Goal: Transaction & Acquisition: Purchase product/service

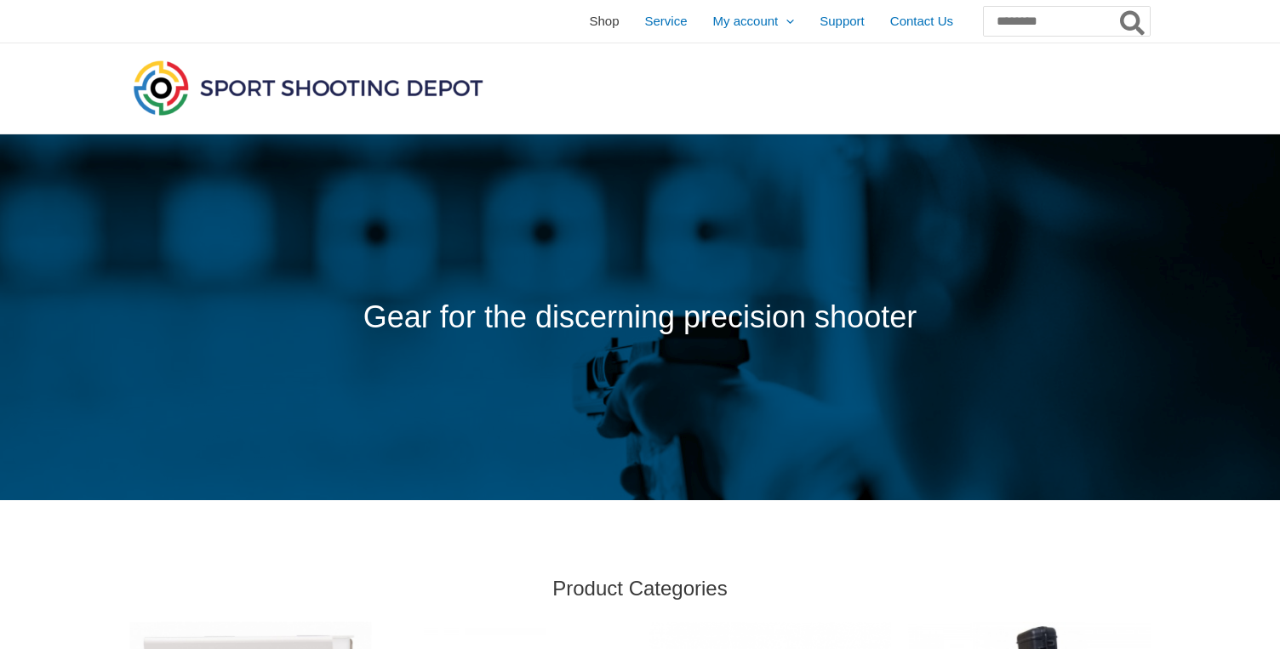
click at [589, 22] on span "Shop" at bounding box center [604, 21] width 30 height 43
click at [589, 19] on span "Shop" at bounding box center [604, 21] width 30 height 43
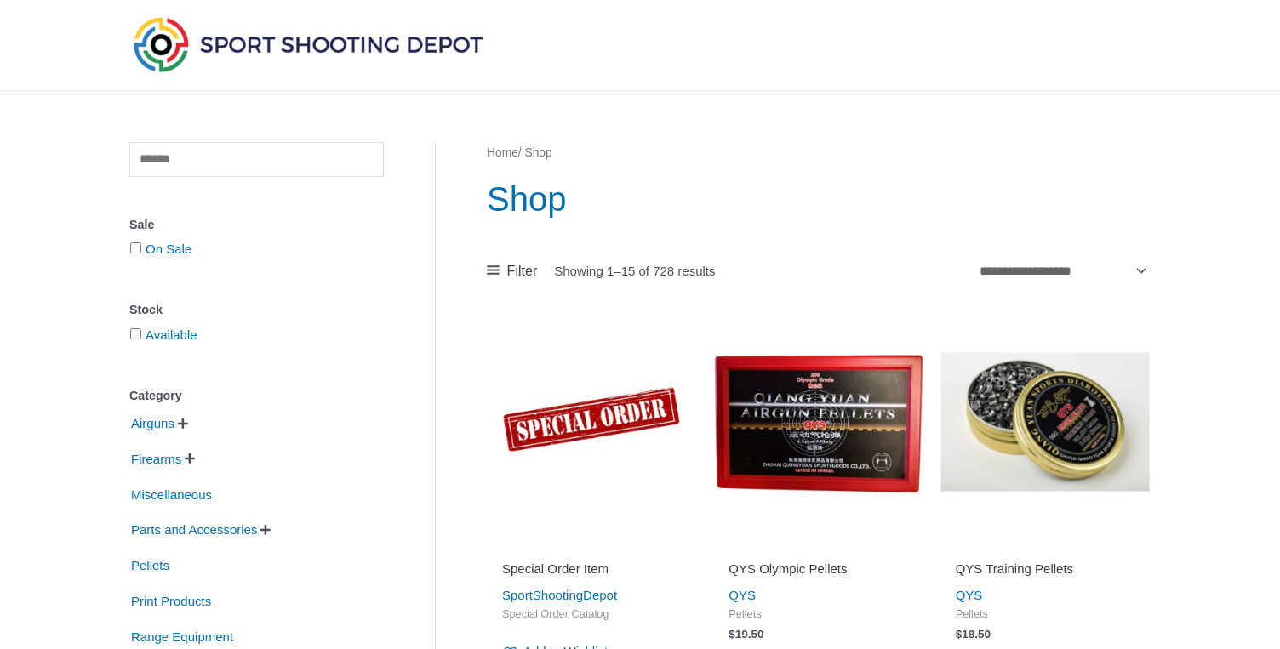
scroll to position [62, 0]
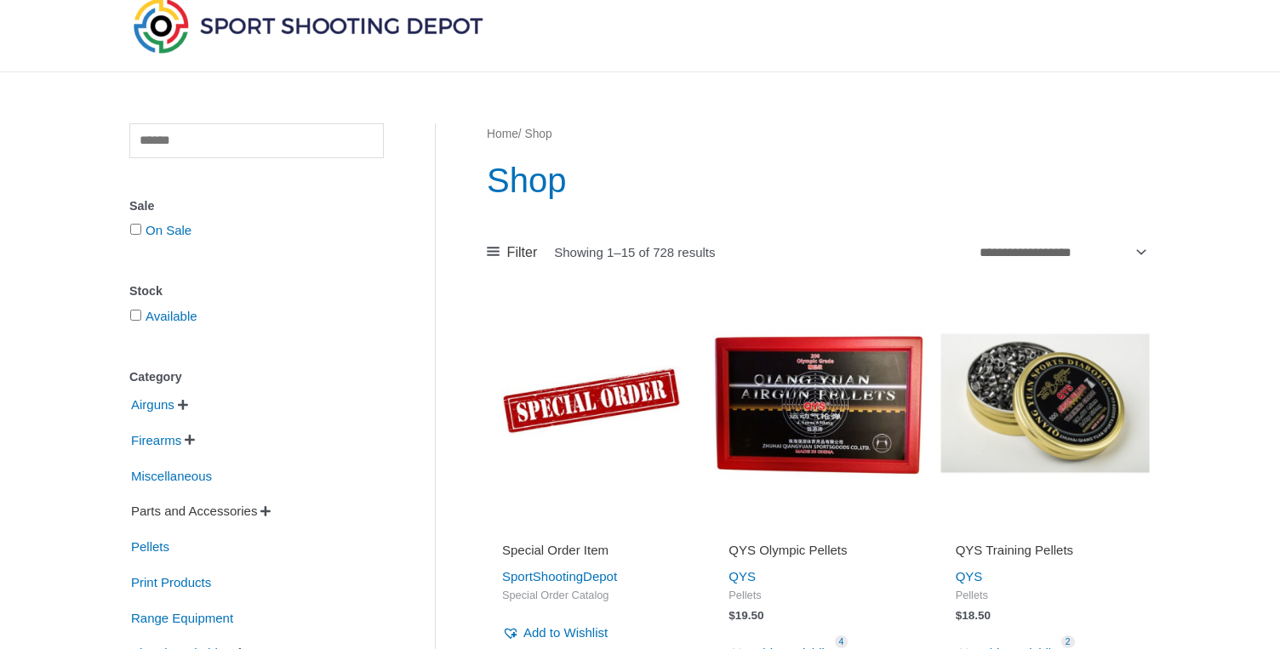
click at [234, 515] on span "Parts and Accessories" at bounding box center [193, 511] width 129 height 29
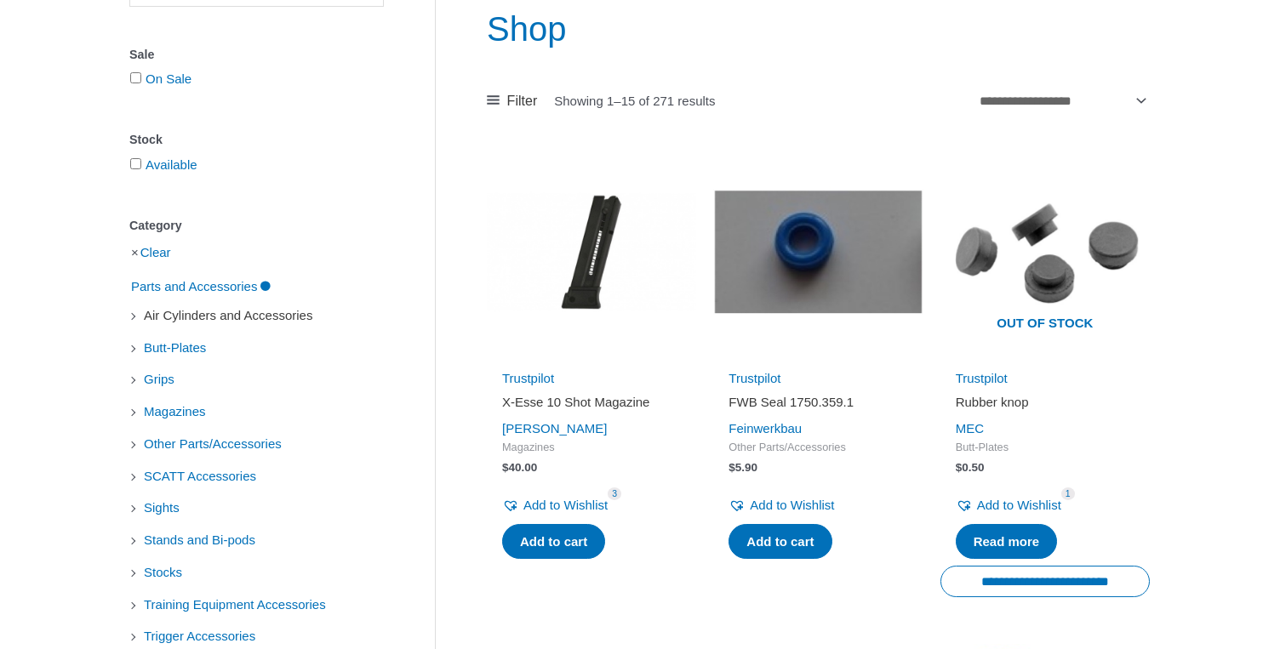
scroll to position [218, 0]
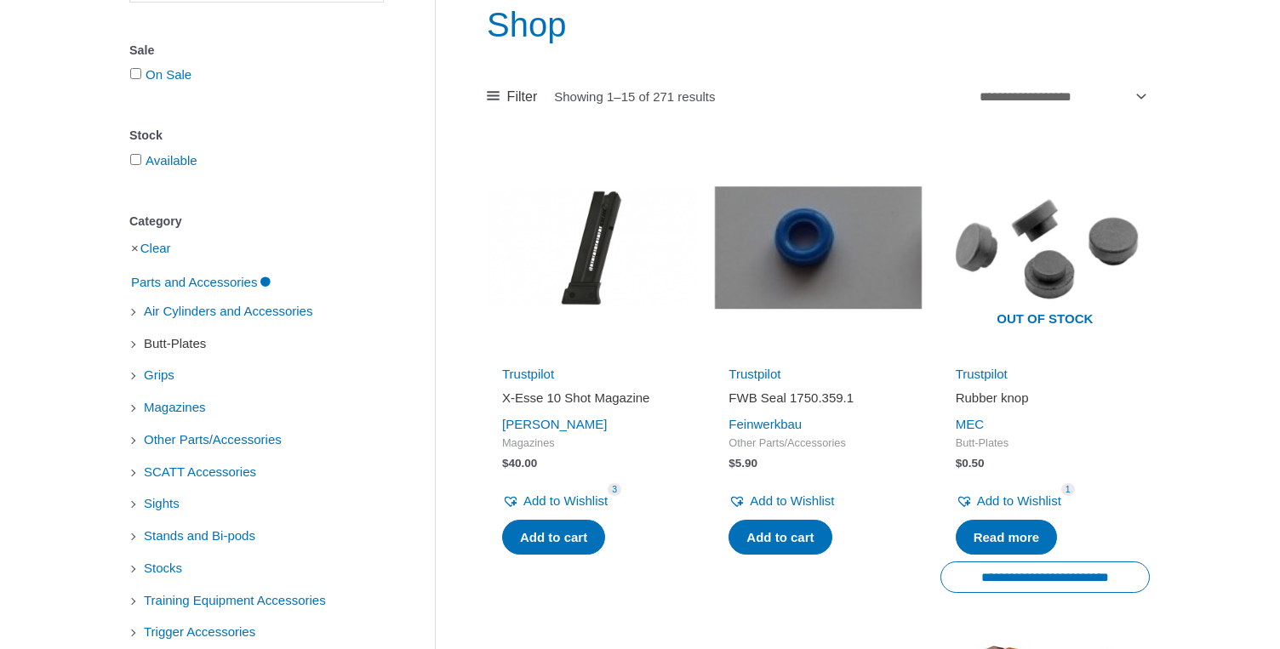
click at [185, 348] on span "Butt-Plates" at bounding box center [175, 343] width 66 height 29
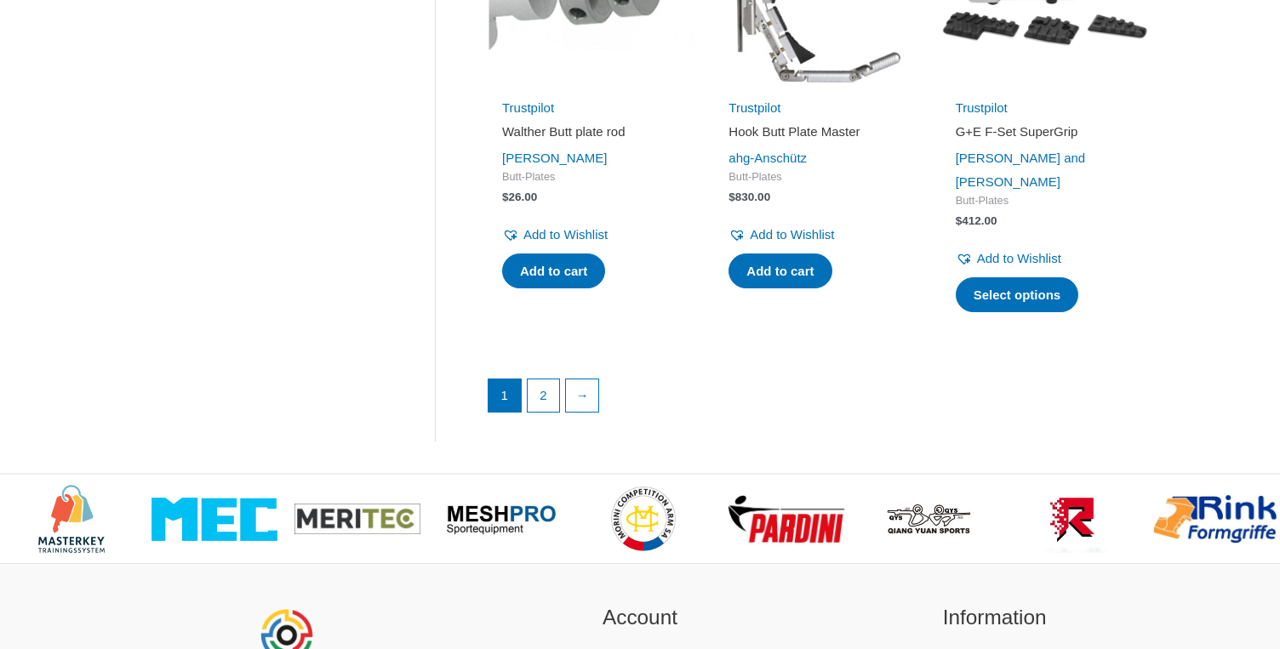
scroll to position [2523, 0]
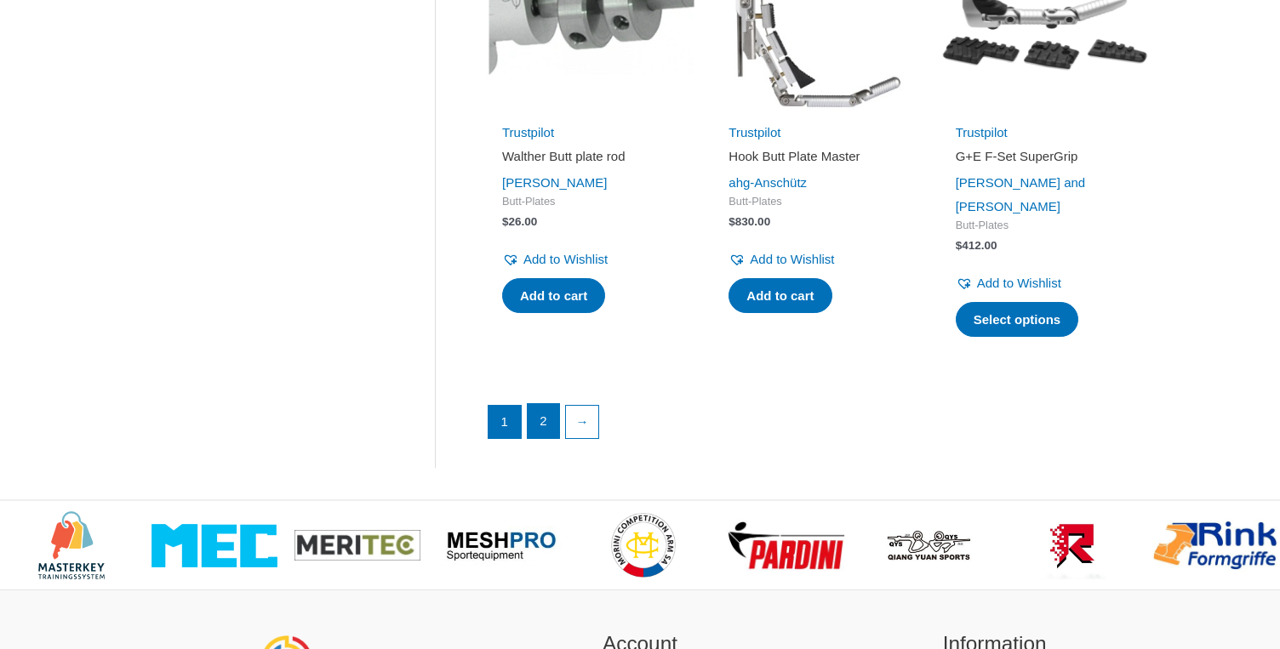
click at [540, 404] on link "2" at bounding box center [543, 421] width 32 height 34
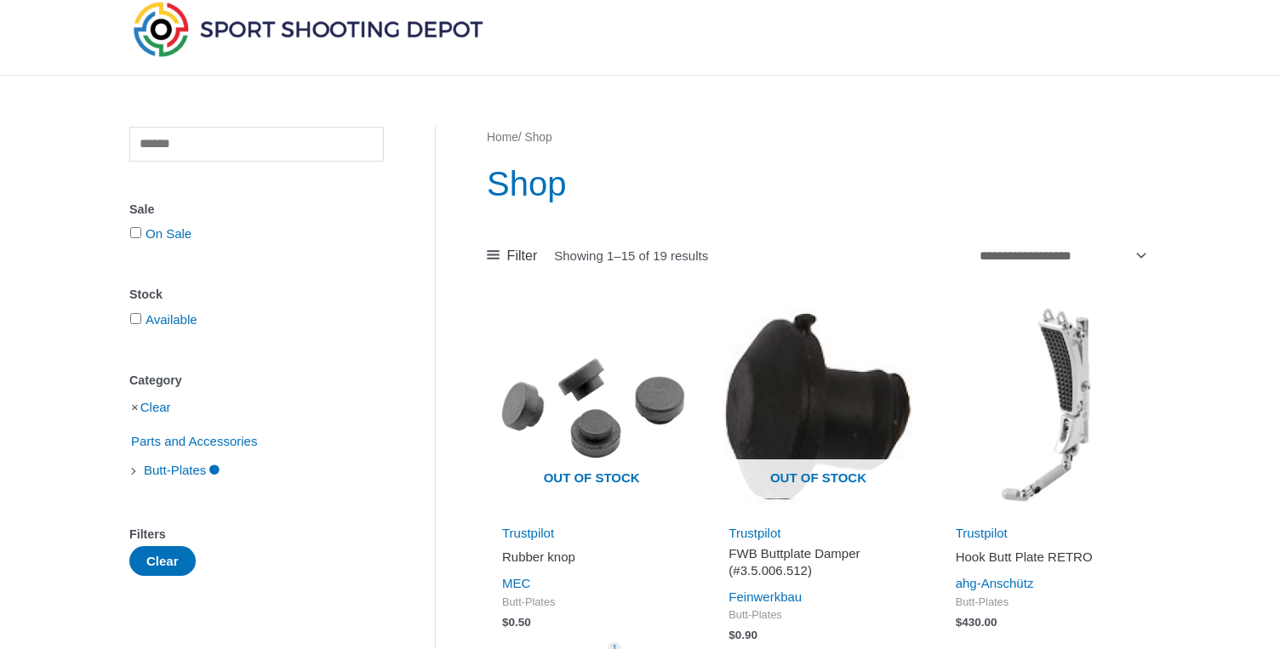
scroll to position [80, 0]
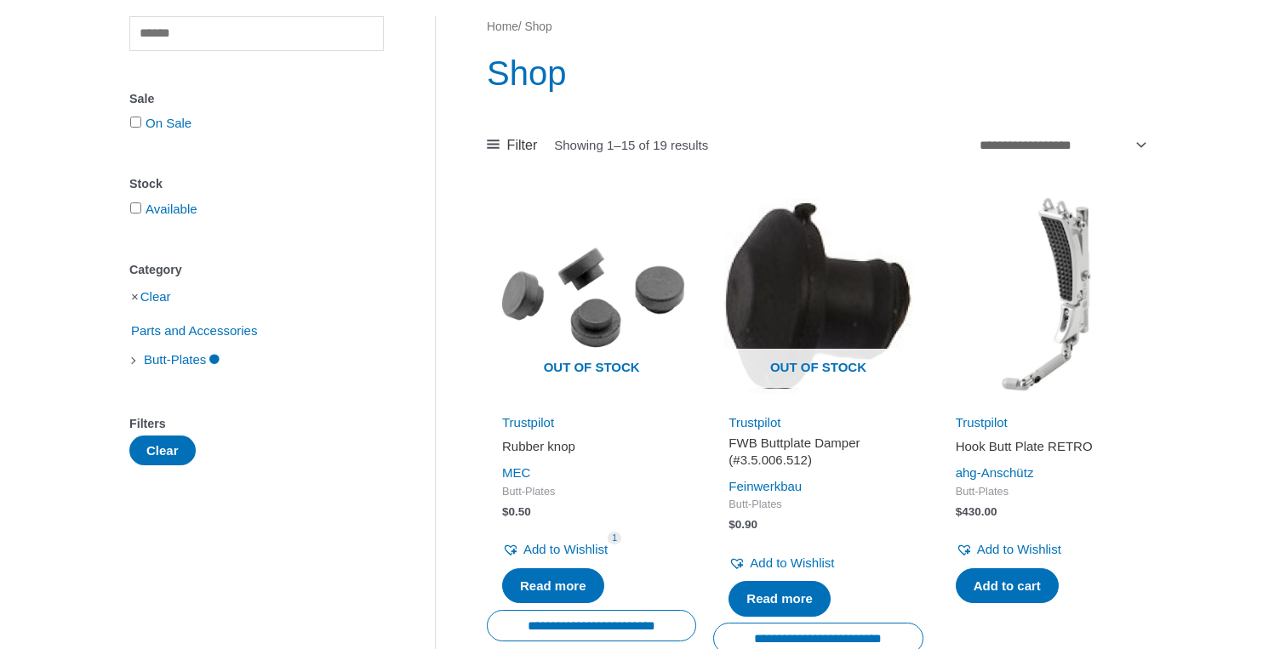
scroll to position [164, 0]
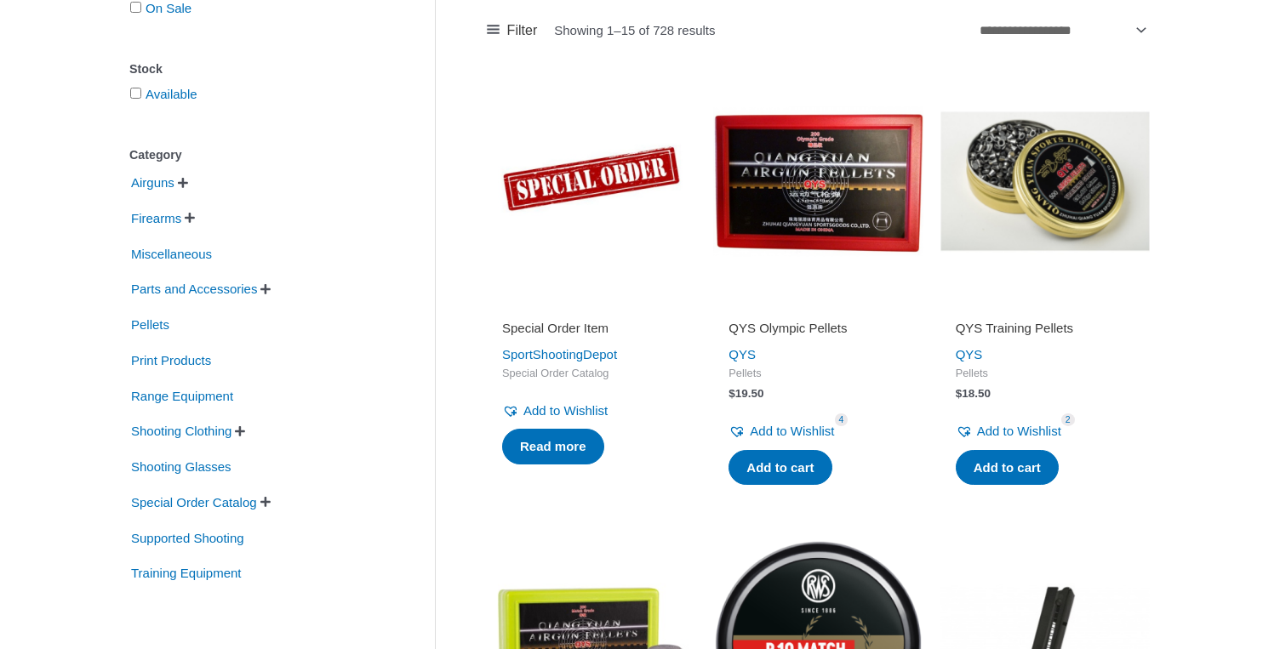
scroll to position [288, 0]
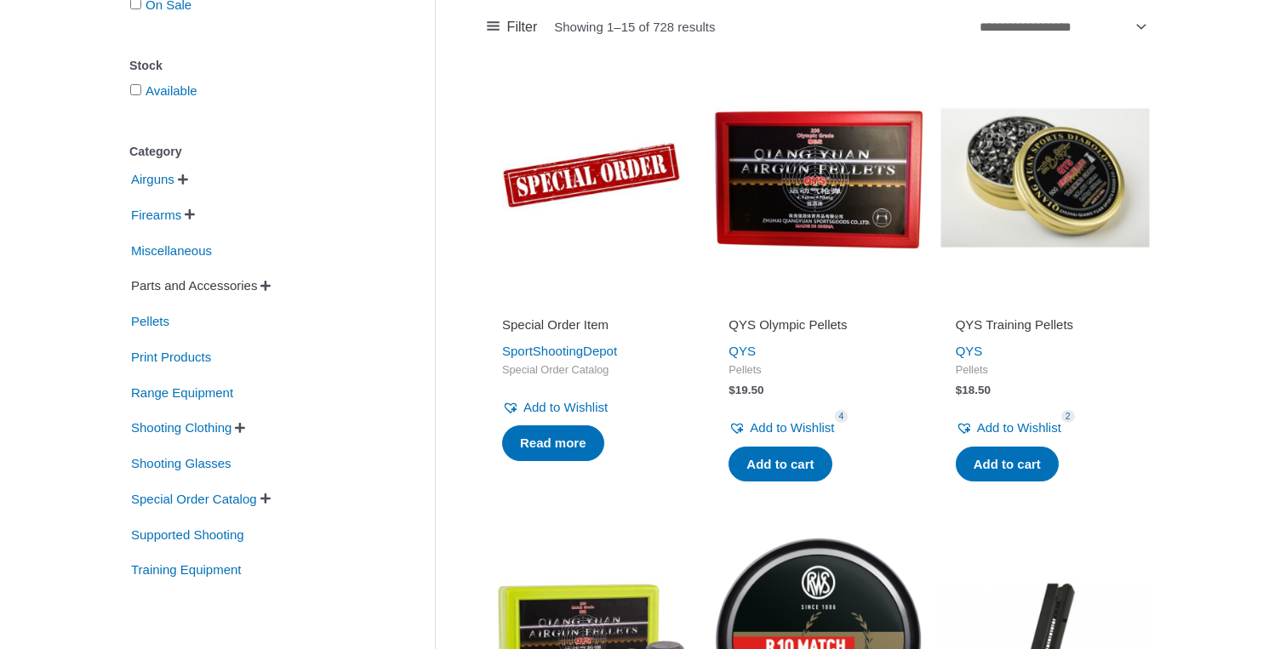
click at [239, 288] on span "Parts and Accessories" at bounding box center [193, 285] width 129 height 29
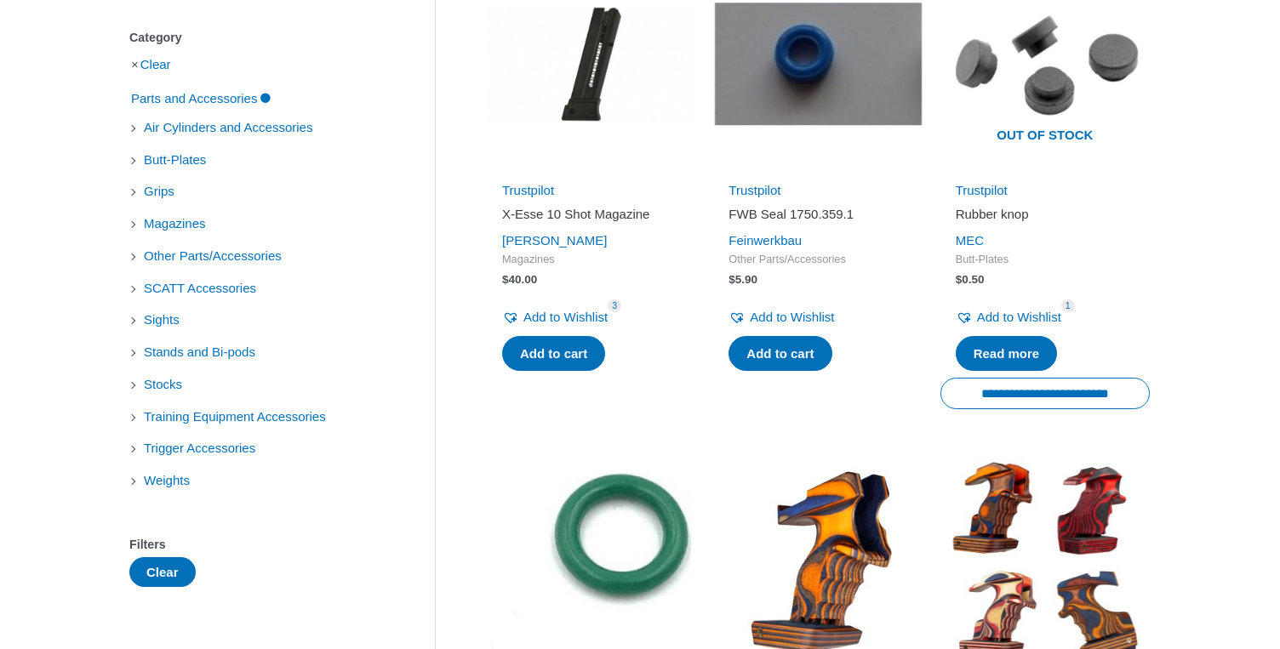
scroll to position [412, 0]
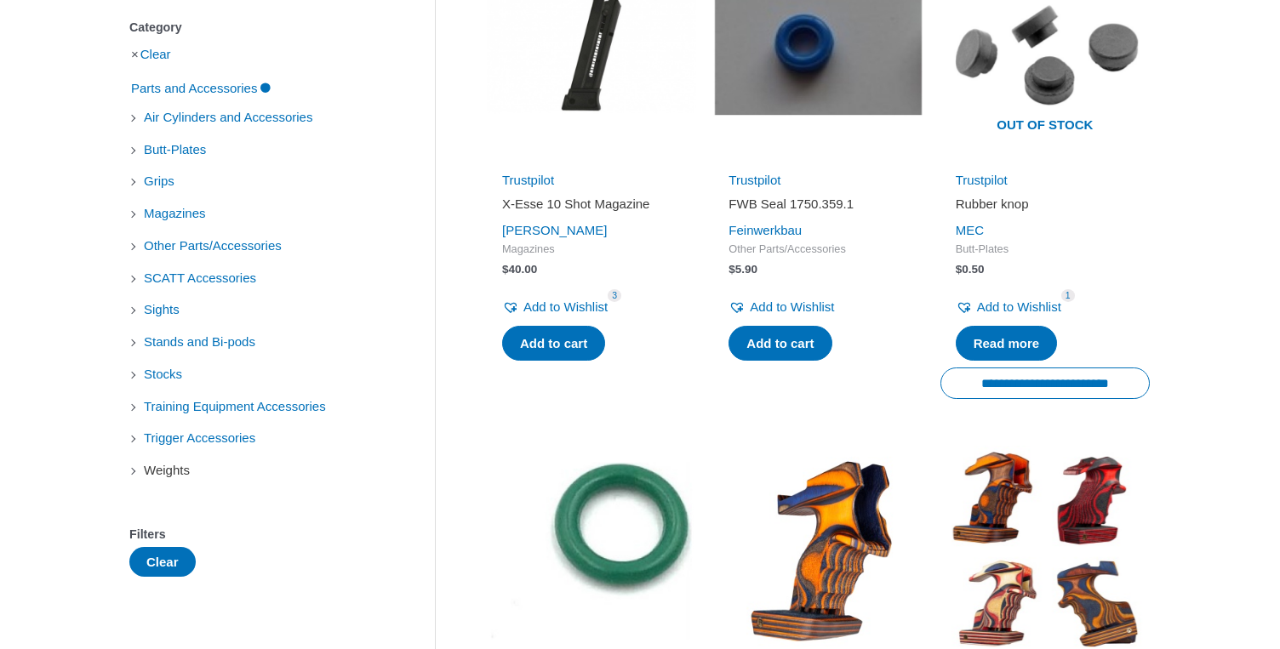
click at [178, 475] on span "Weights" at bounding box center [166, 470] width 49 height 29
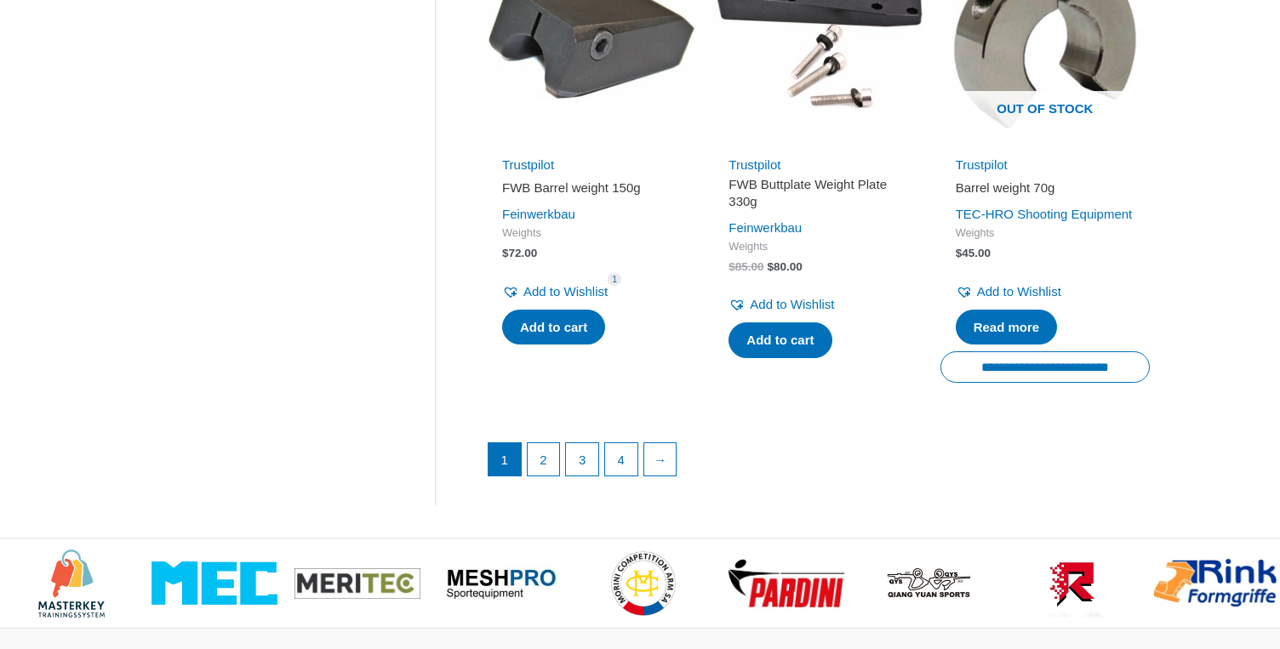
scroll to position [2344, 0]
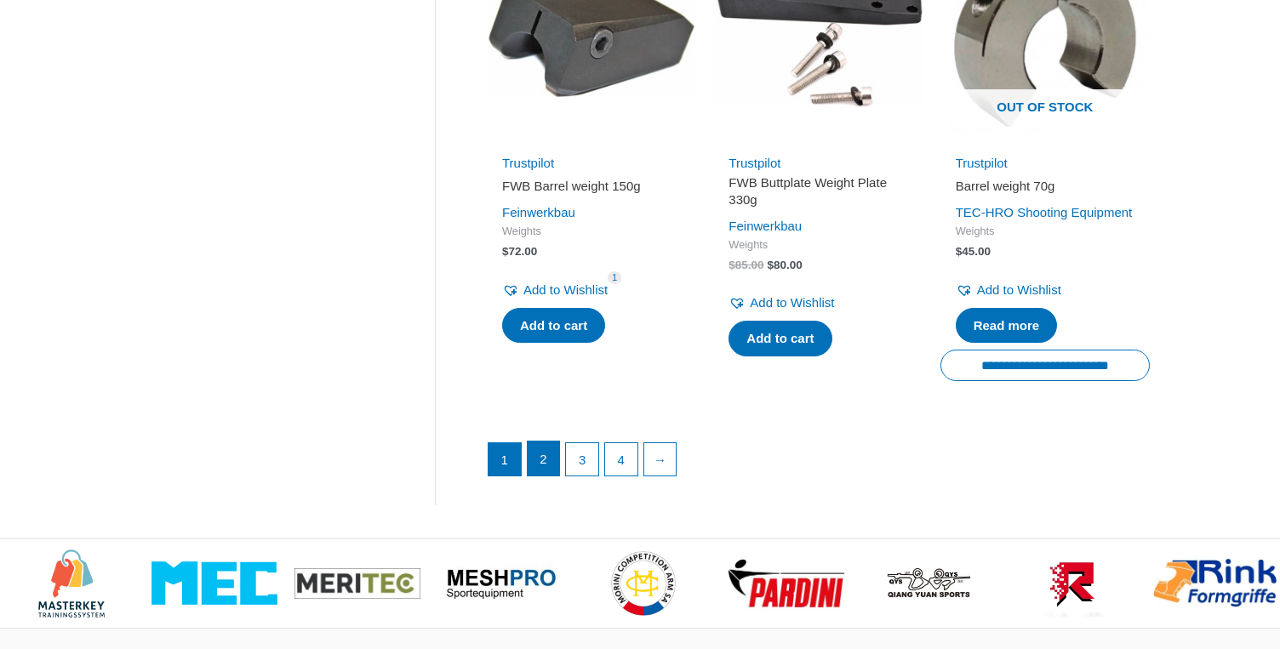
click at [548, 476] on link "2" at bounding box center [543, 459] width 32 height 34
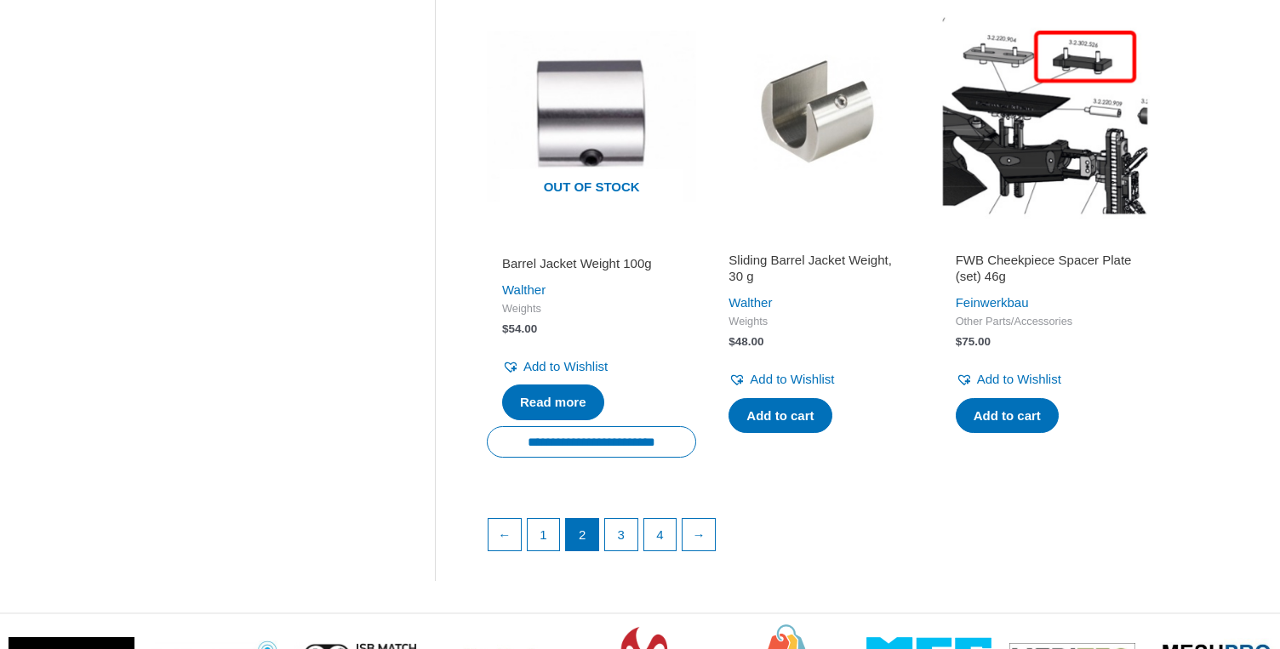
scroll to position [2326, 0]
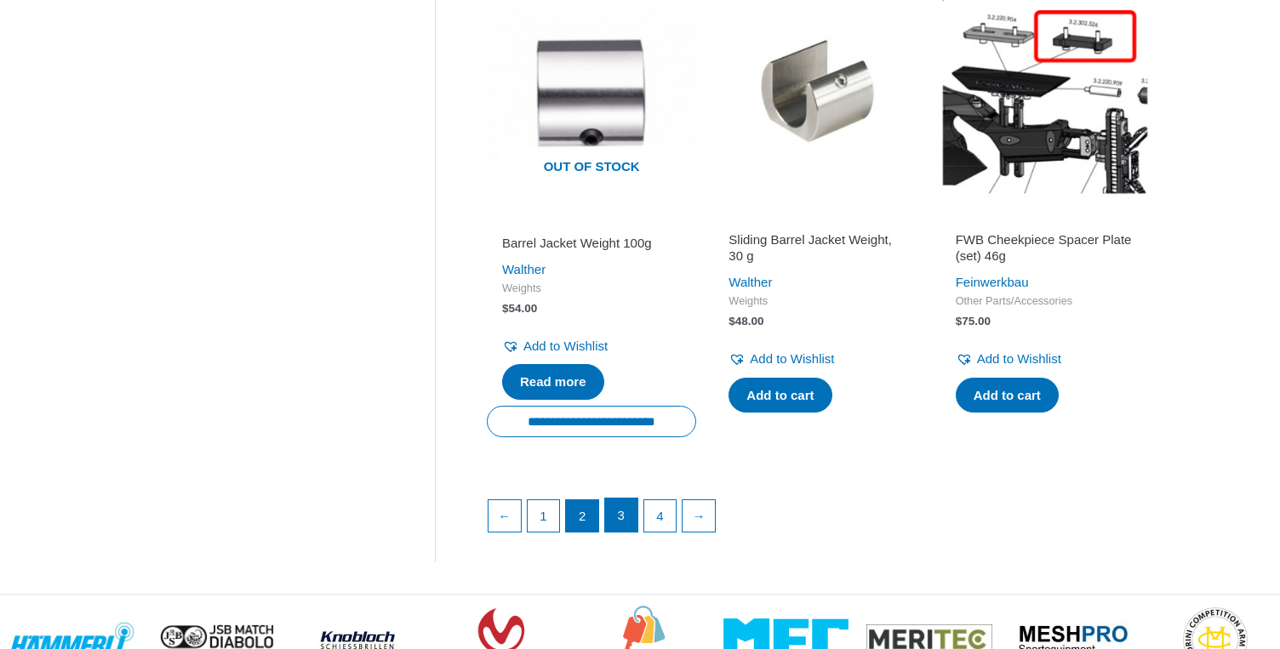
click at [629, 518] on link "3" at bounding box center [621, 516] width 32 height 34
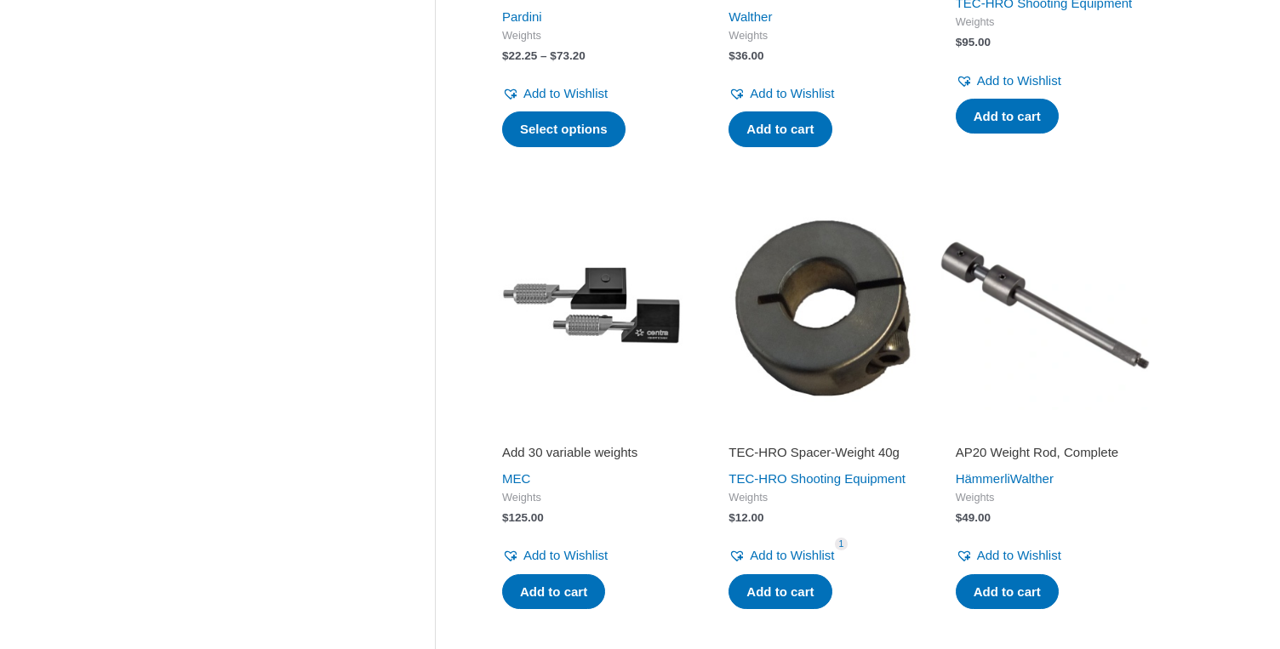
scroll to position [2095, 0]
